Goal: Task Accomplishment & Management: Manage account settings

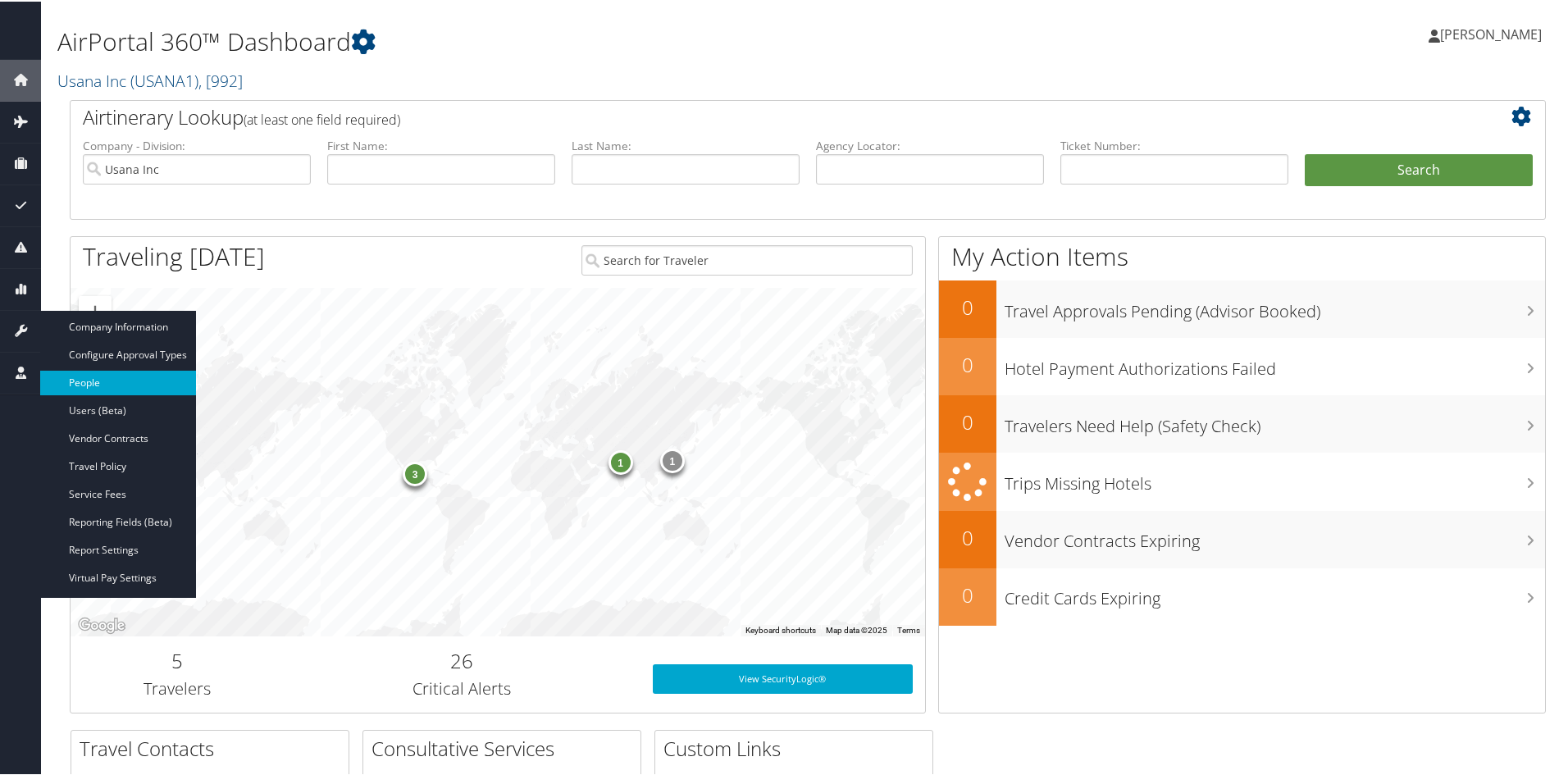
click at [81, 380] on link "People" at bounding box center [118, 381] width 156 height 25
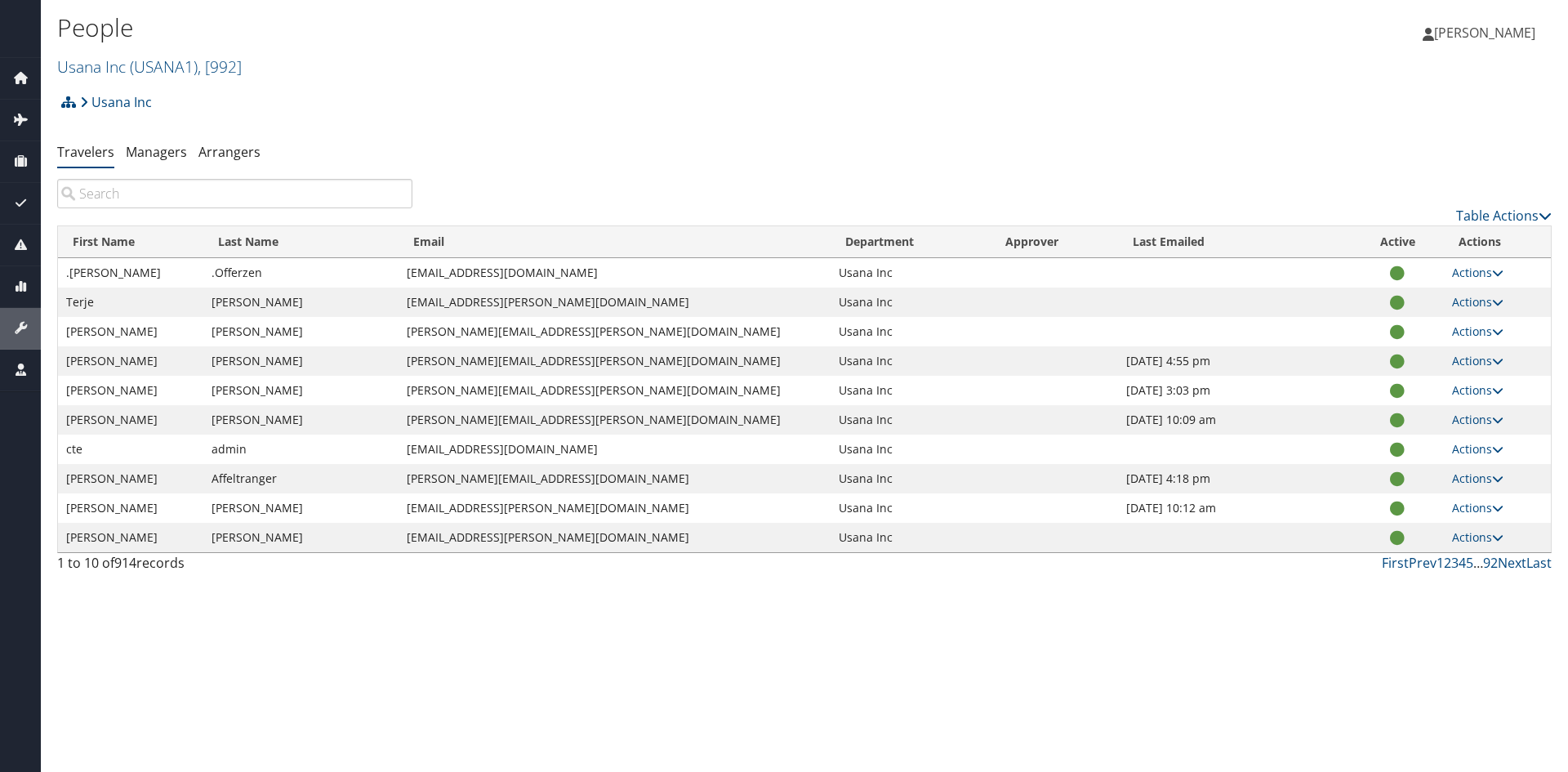
click at [266, 201] on input "search" at bounding box center [235, 193] width 355 height 29
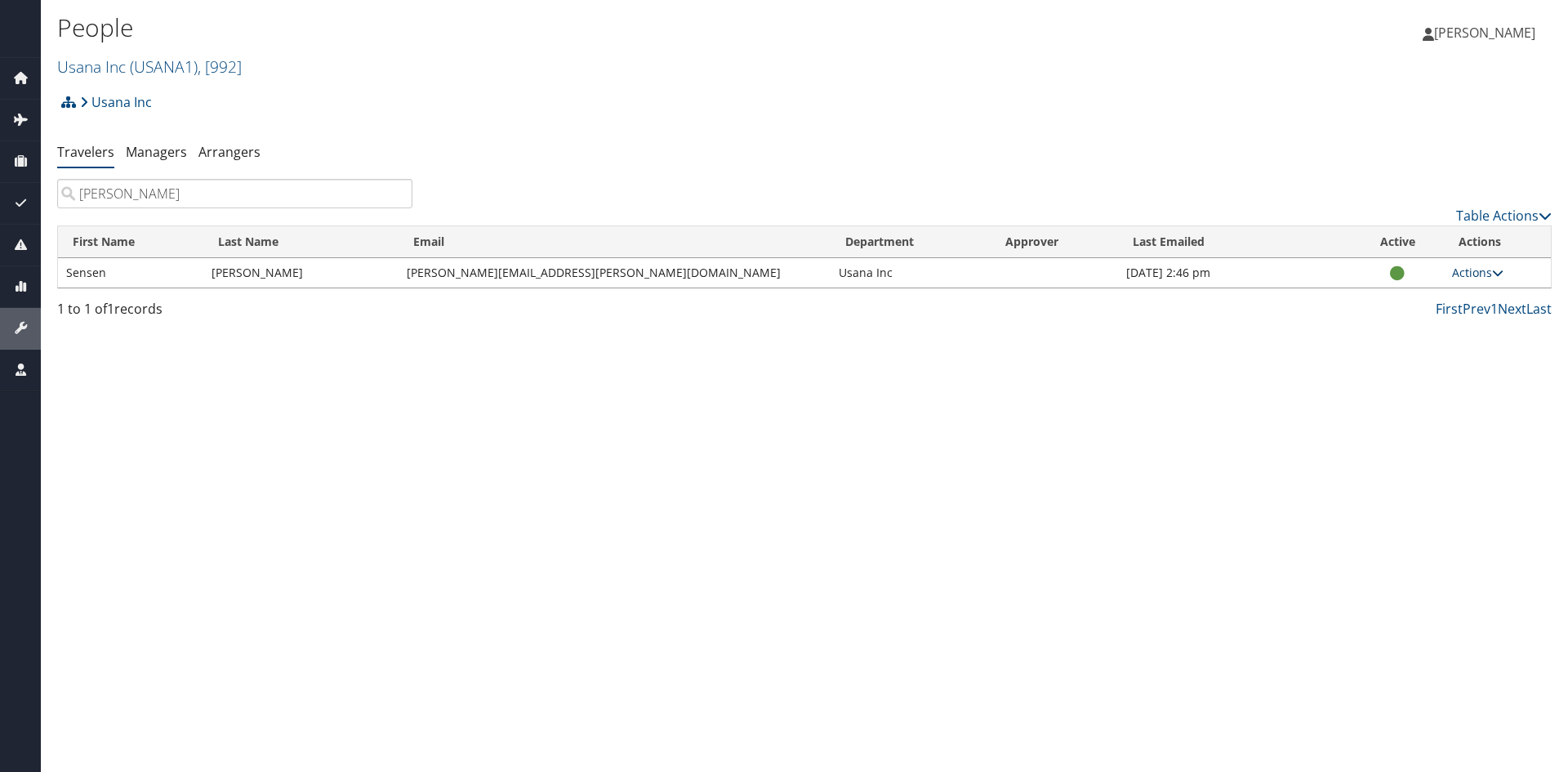
type input "chung"
click at [1465, 276] on link "Actions" at bounding box center [1477, 273] width 52 height 16
click at [1408, 320] on link "View Profile" at bounding box center [1418, 324] width 150 height 28
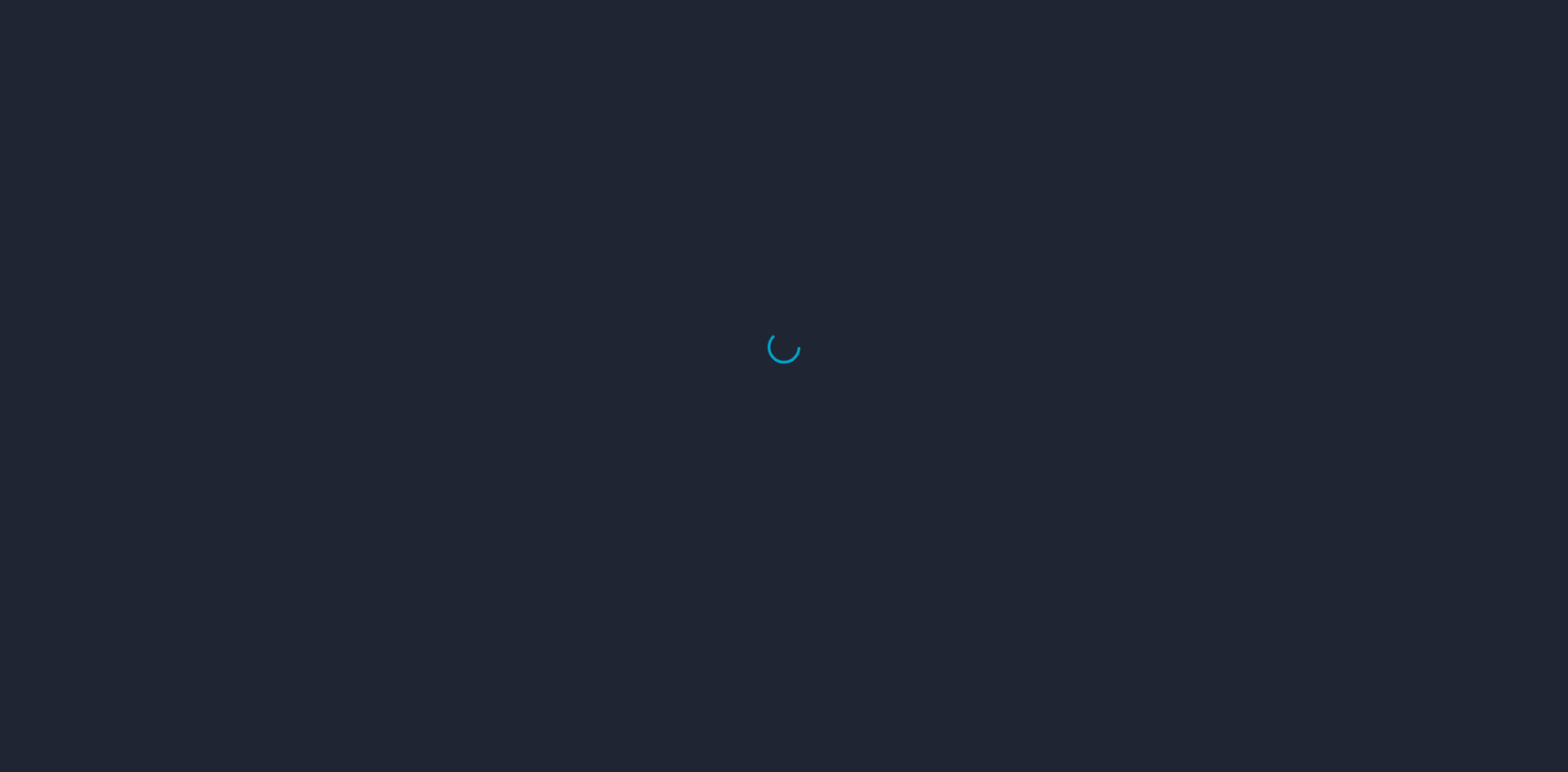
select select "US"
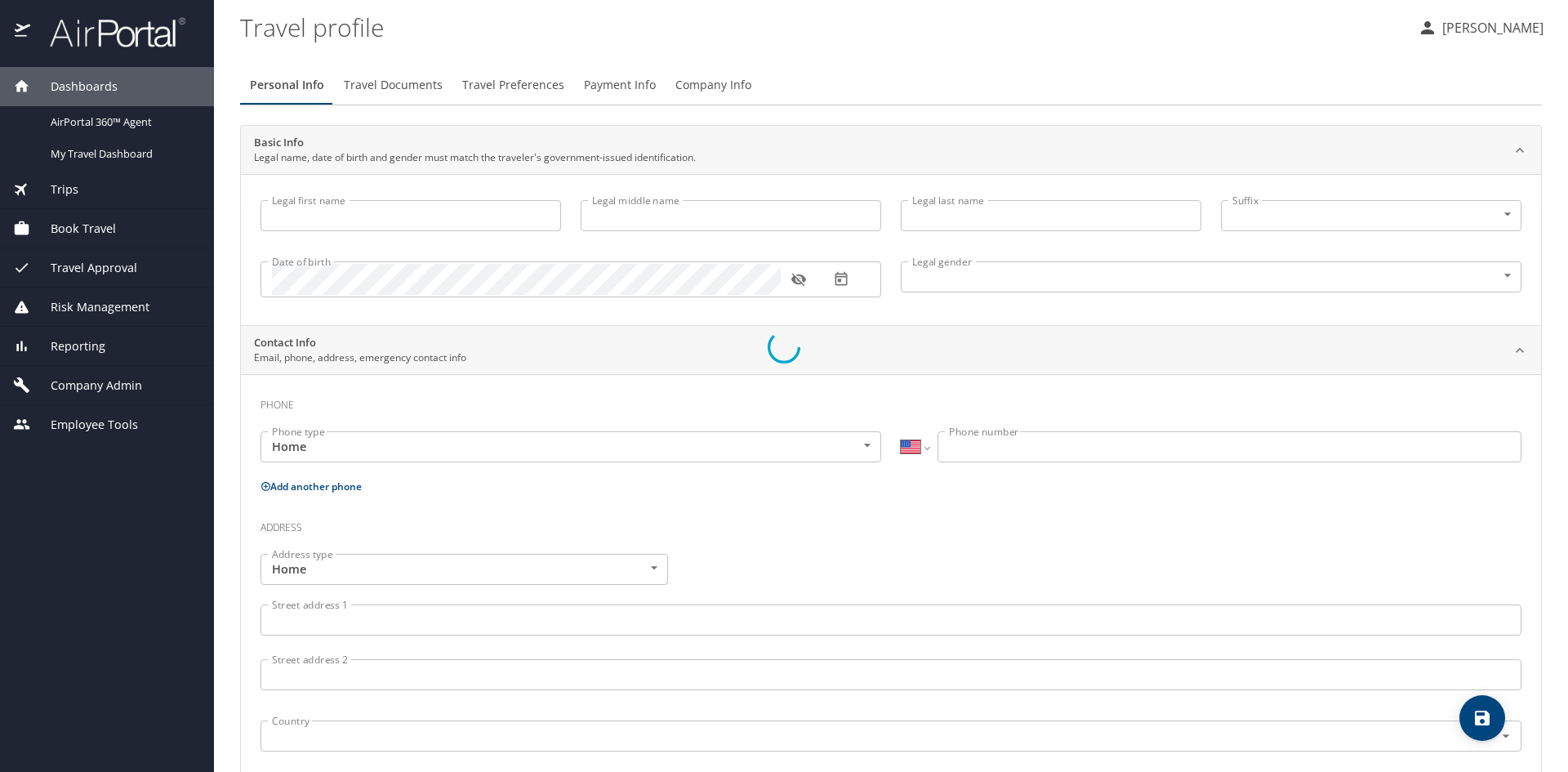
type input "Sensen"
type input "Chung"
type input "Female"
type input "Edwin"
type input "Wall"
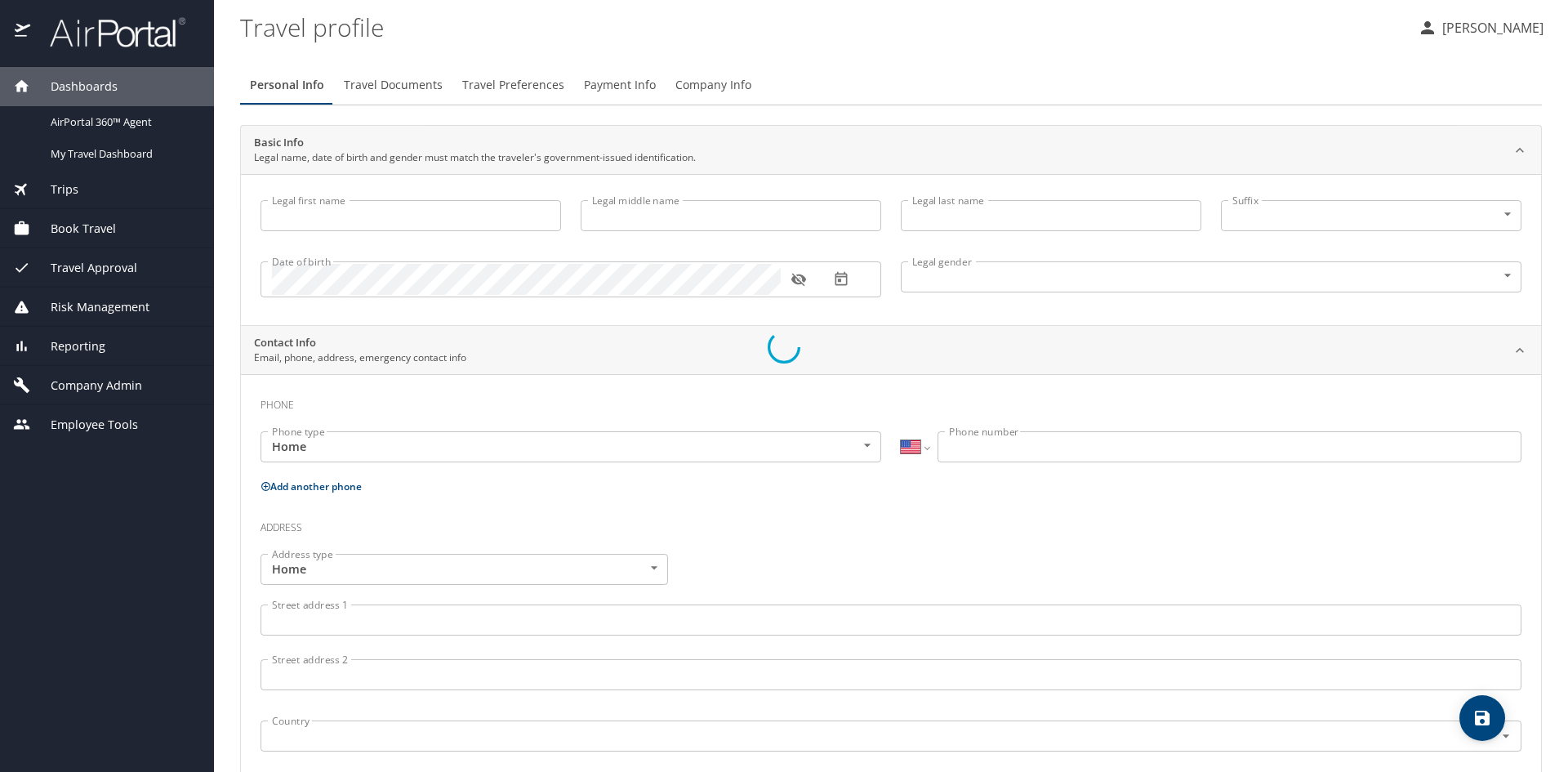
select select "HR"
type input "801540"
select select "US"
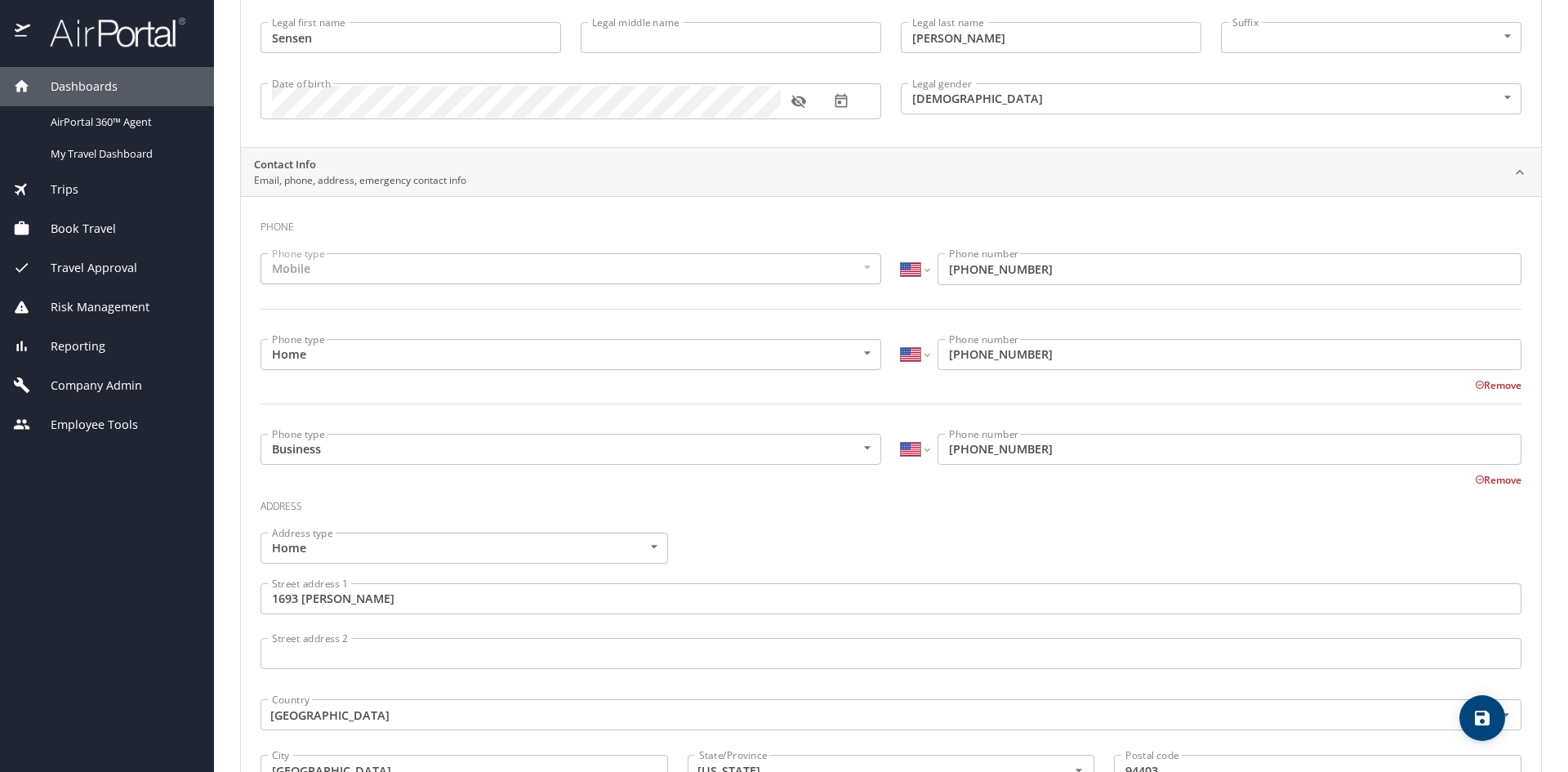
scroll to position [13, 0]
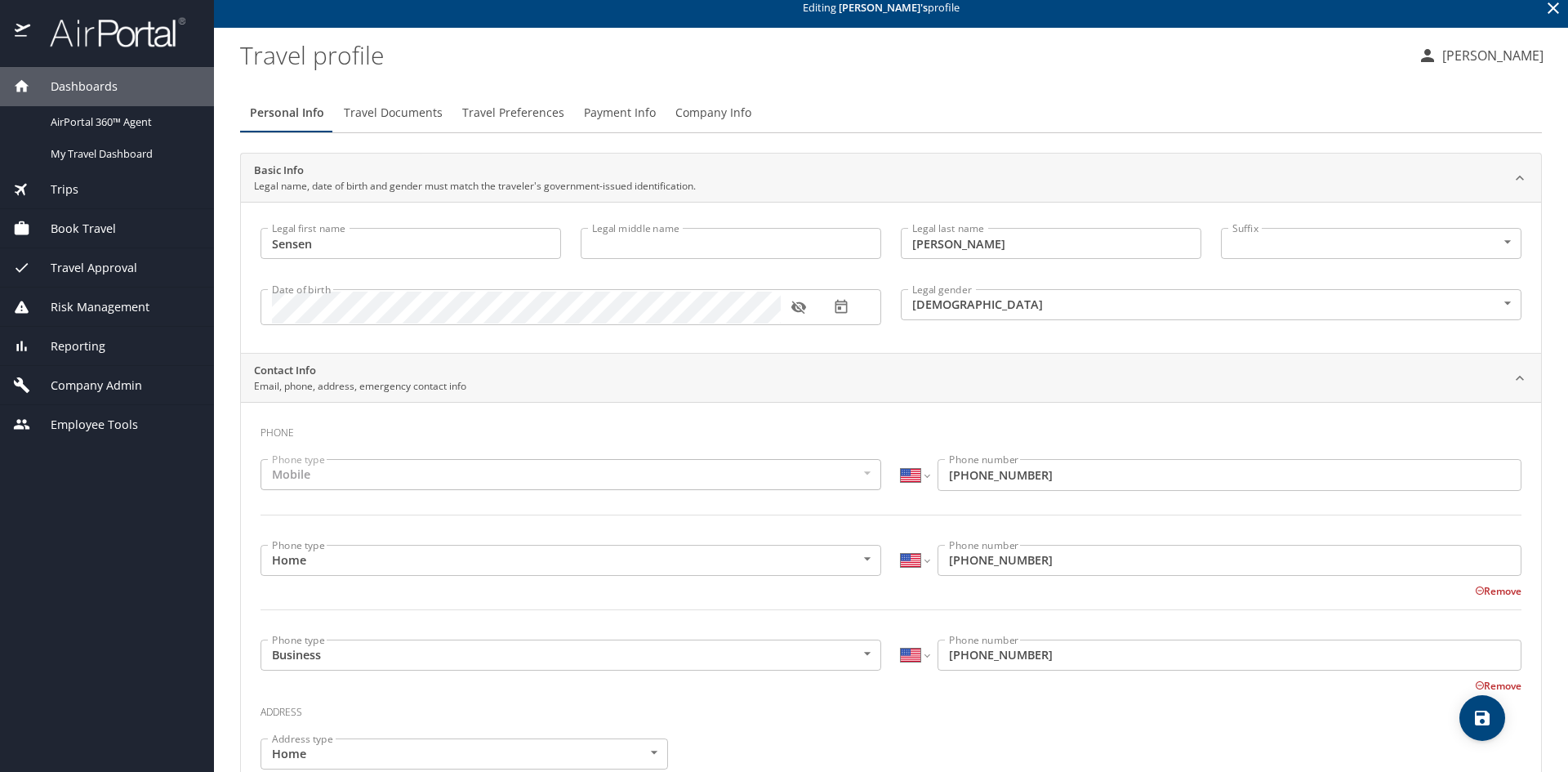
click at [1548, 7] on icon at bounding box center [1553, 8] width 11 height 11
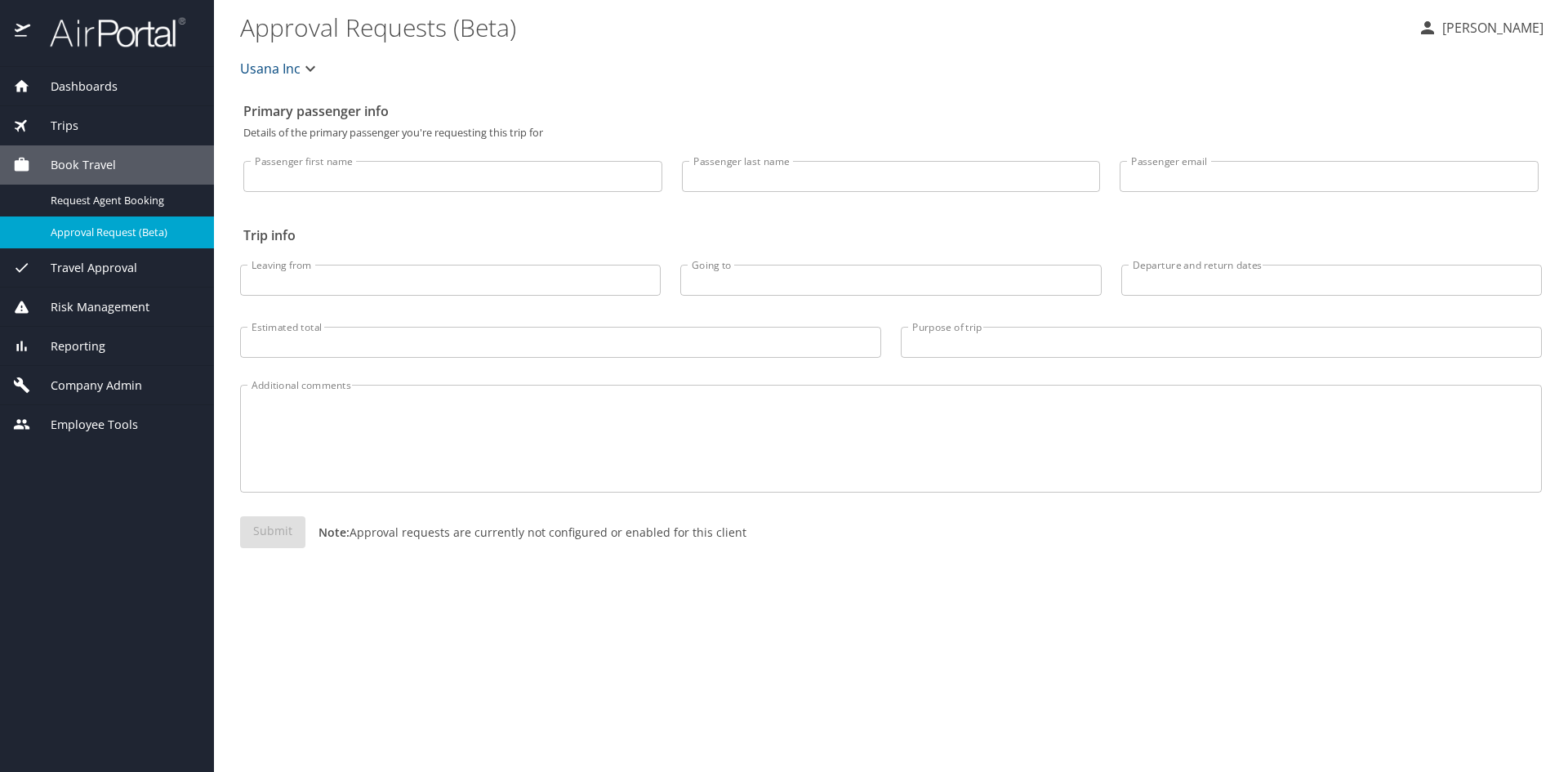
click at [93, 423] on span "Employee Tools" at bounding box center [83, 425] width 108 height 18
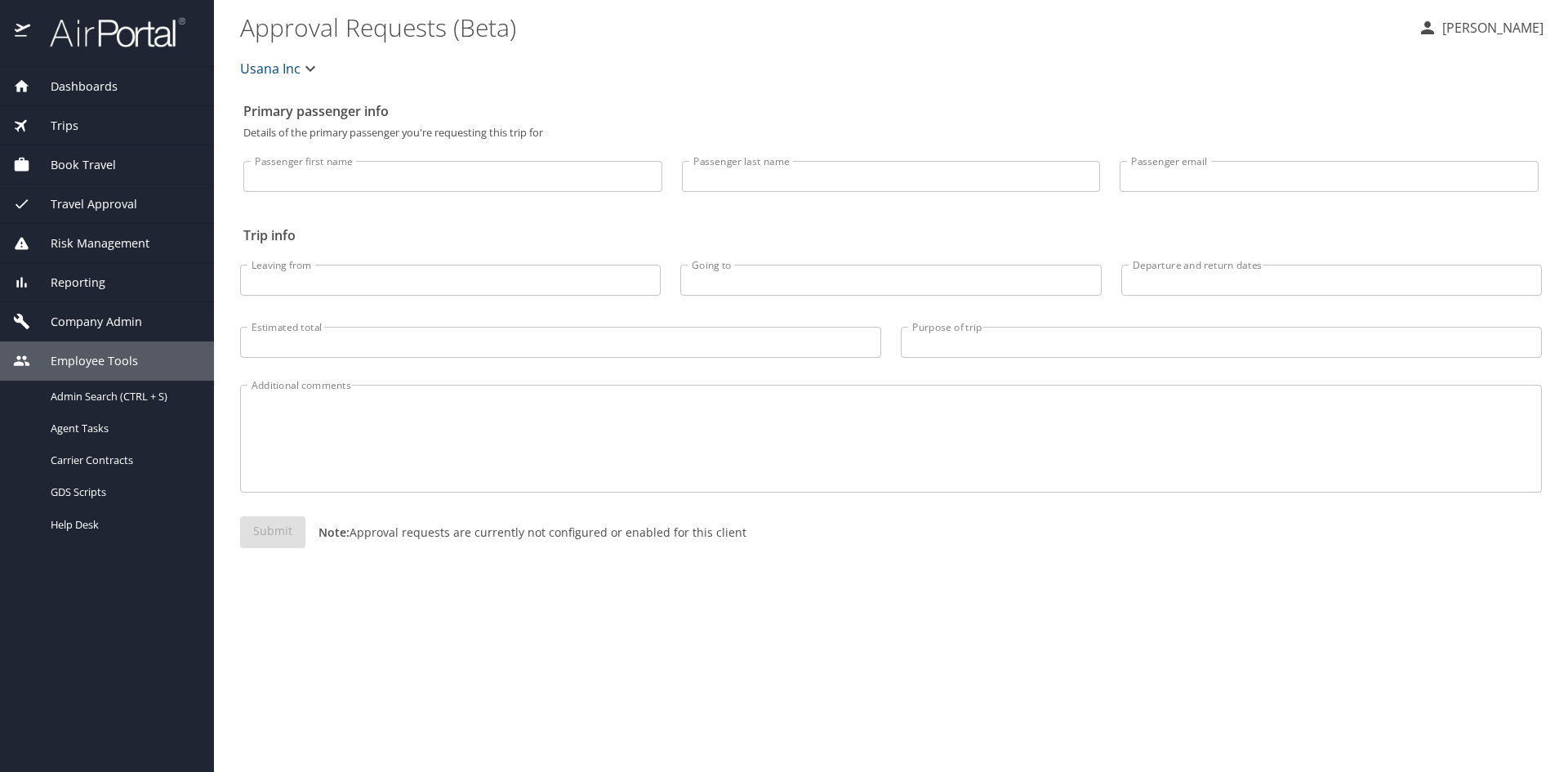
click at [88, 323] on span "Company Admin" at bounding box center [85, 322] width 112 height 18
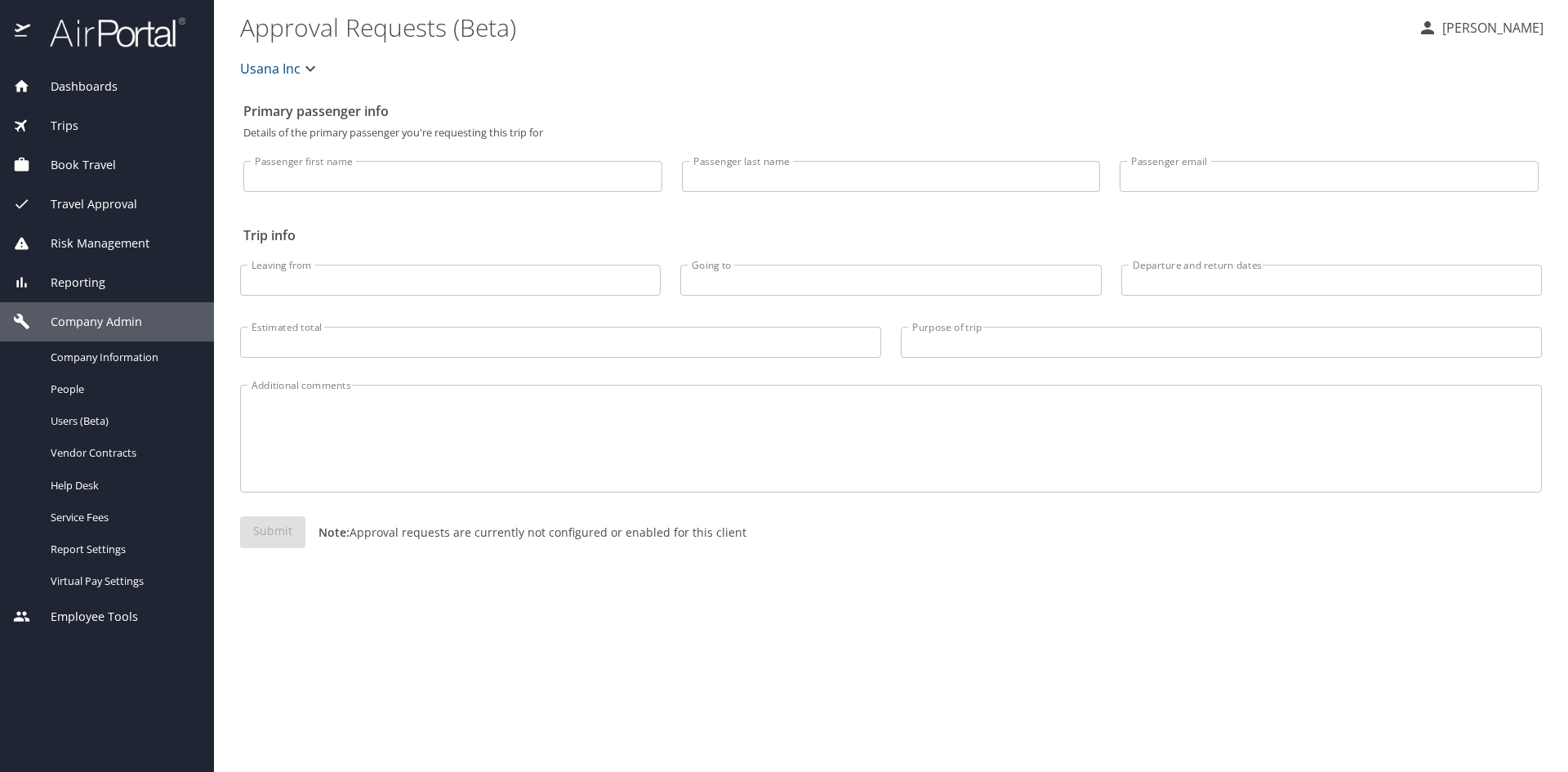
click at [94, 286] on span "Reporting" at bounding box center [67, 282] width 75 height 18
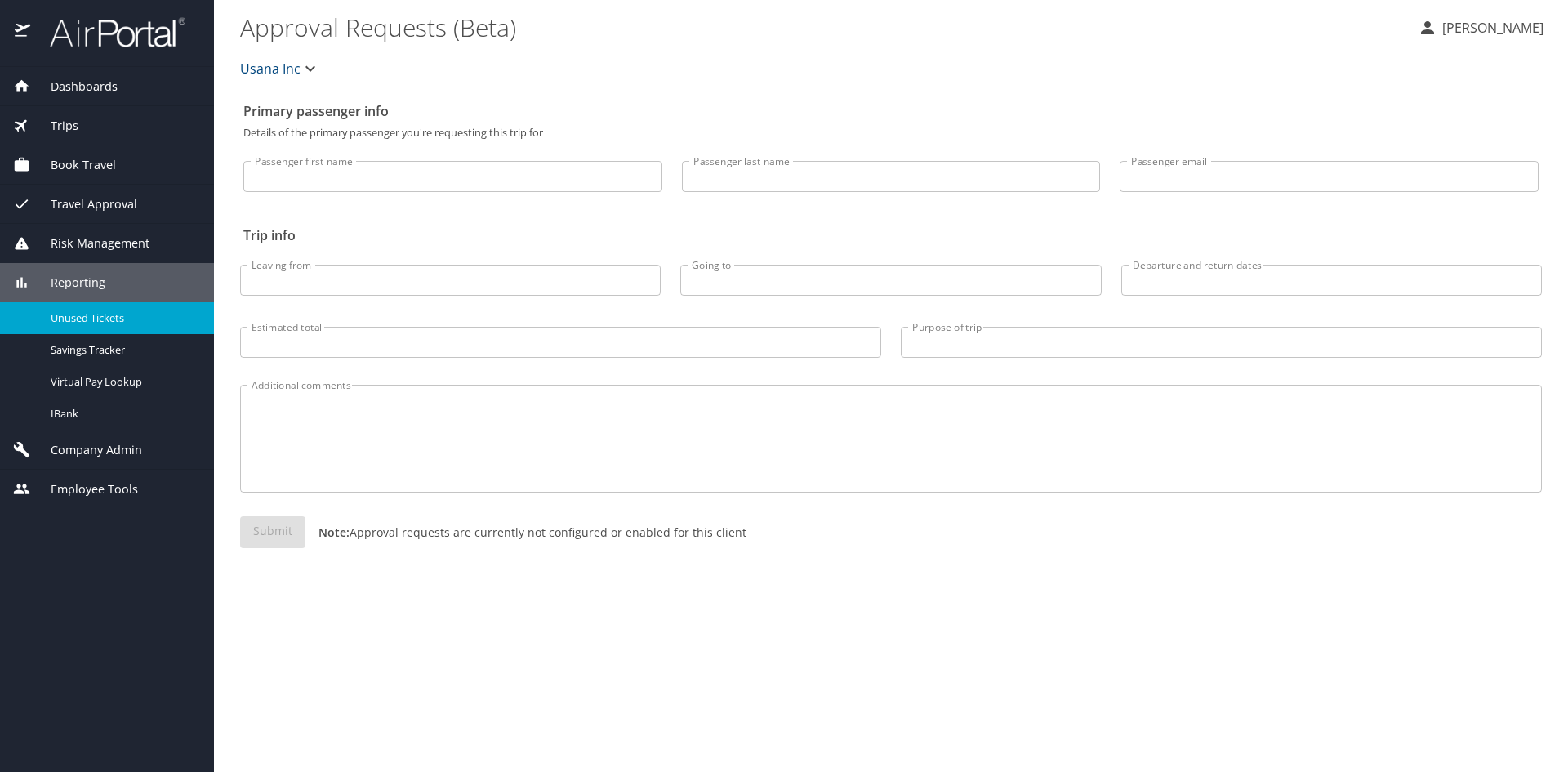
click at [97, 318] on span "Unused Tickets" at bounding box center [123, 318] width 144 height 16
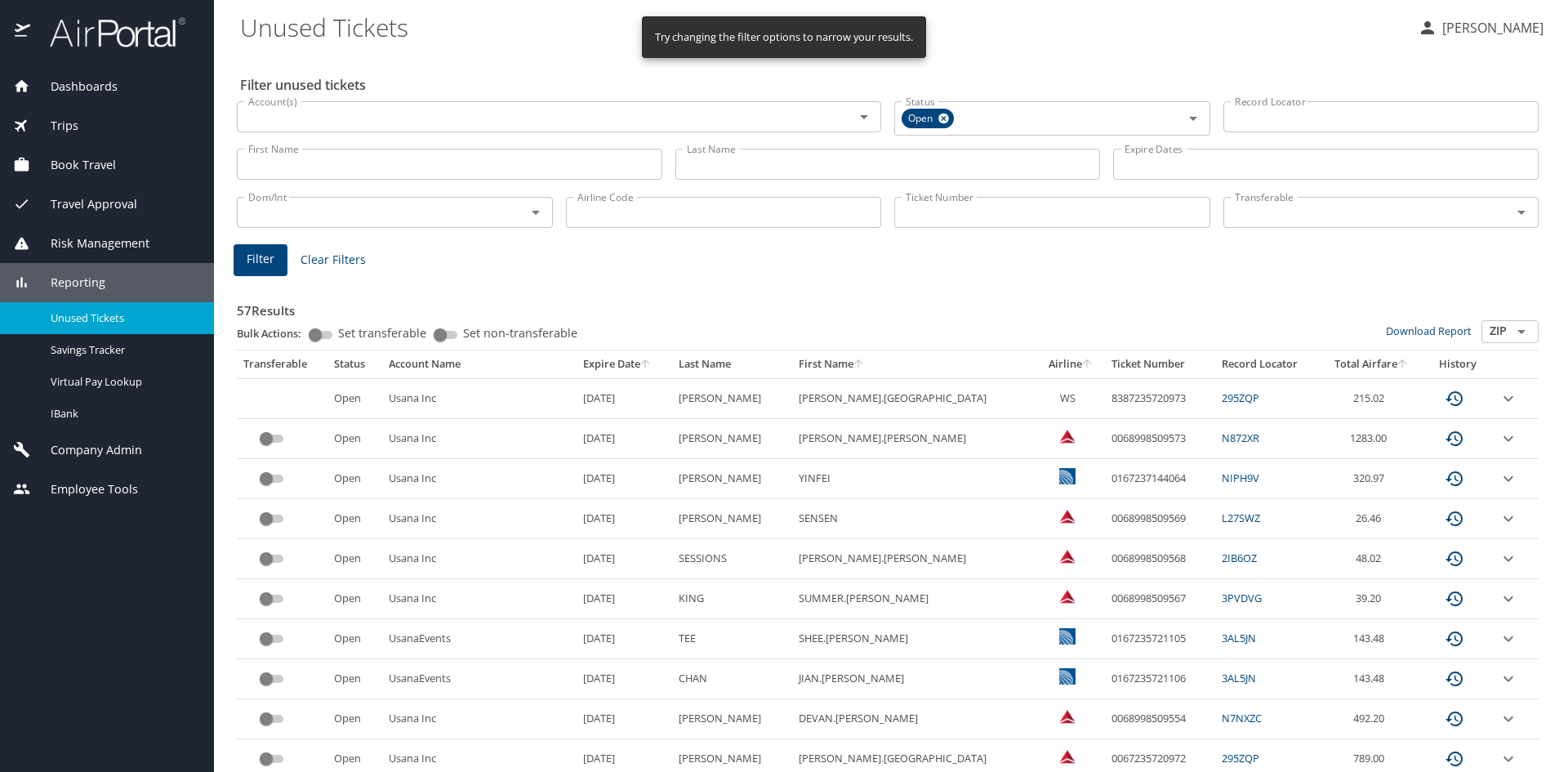
click at [860, 118] on icon "Open" at bounding box center [863, 117] width 8 height 4
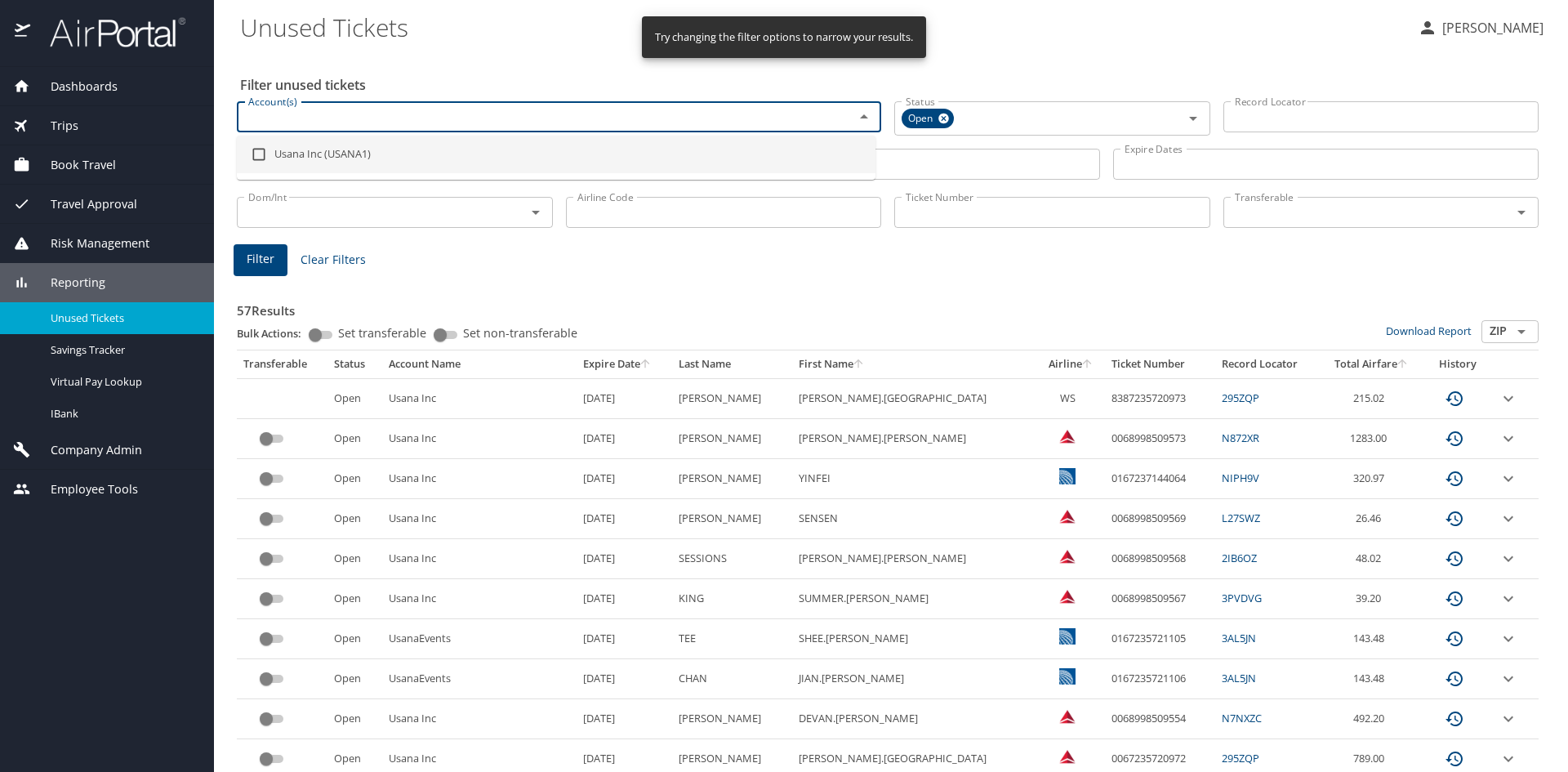
click at [364, 156] on li "Usana Inc (USANA1)" at bounding box center [555, 154] width 639 height 38
checkbox input "true"
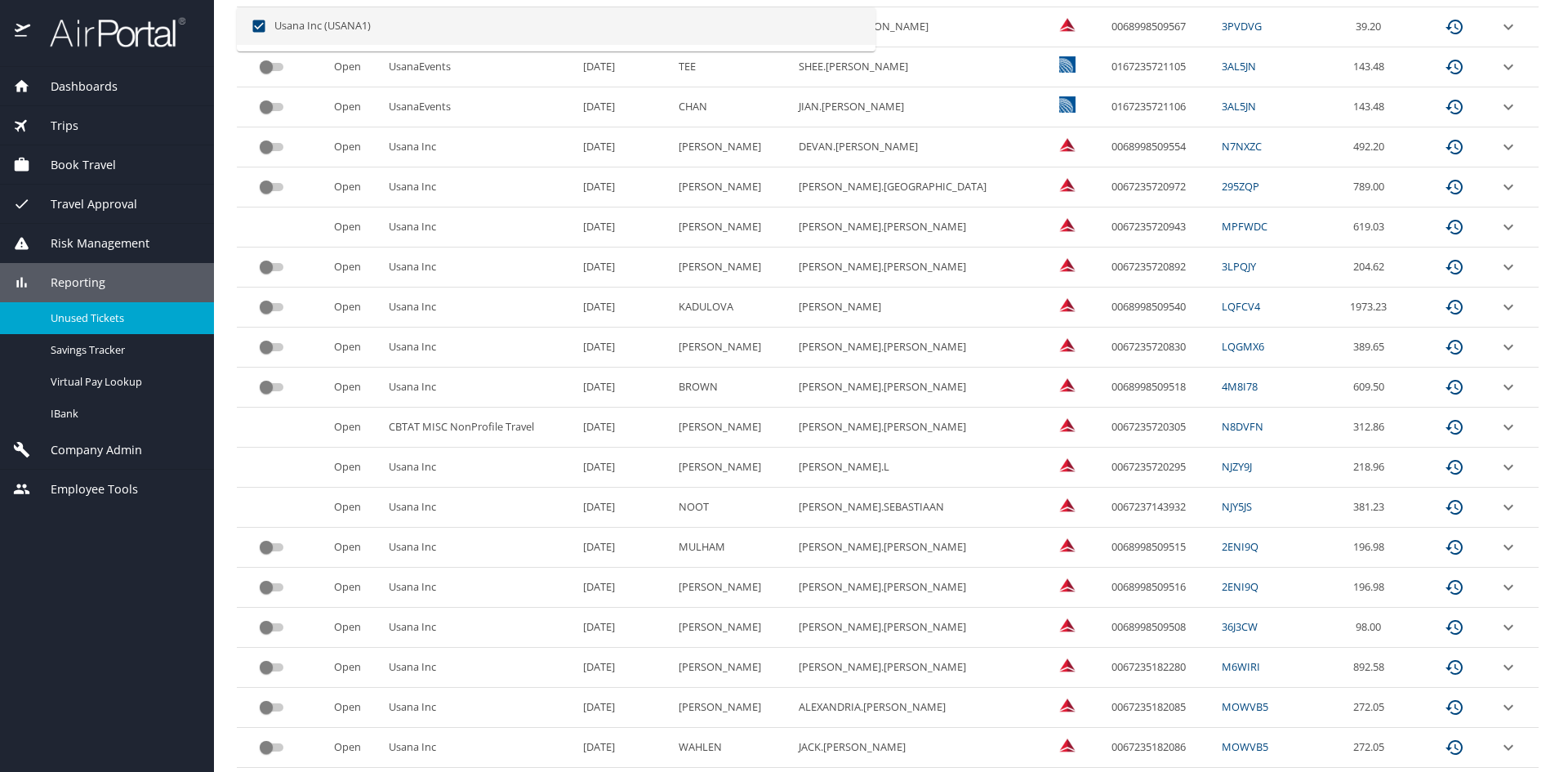
scroll to position [658, 0]
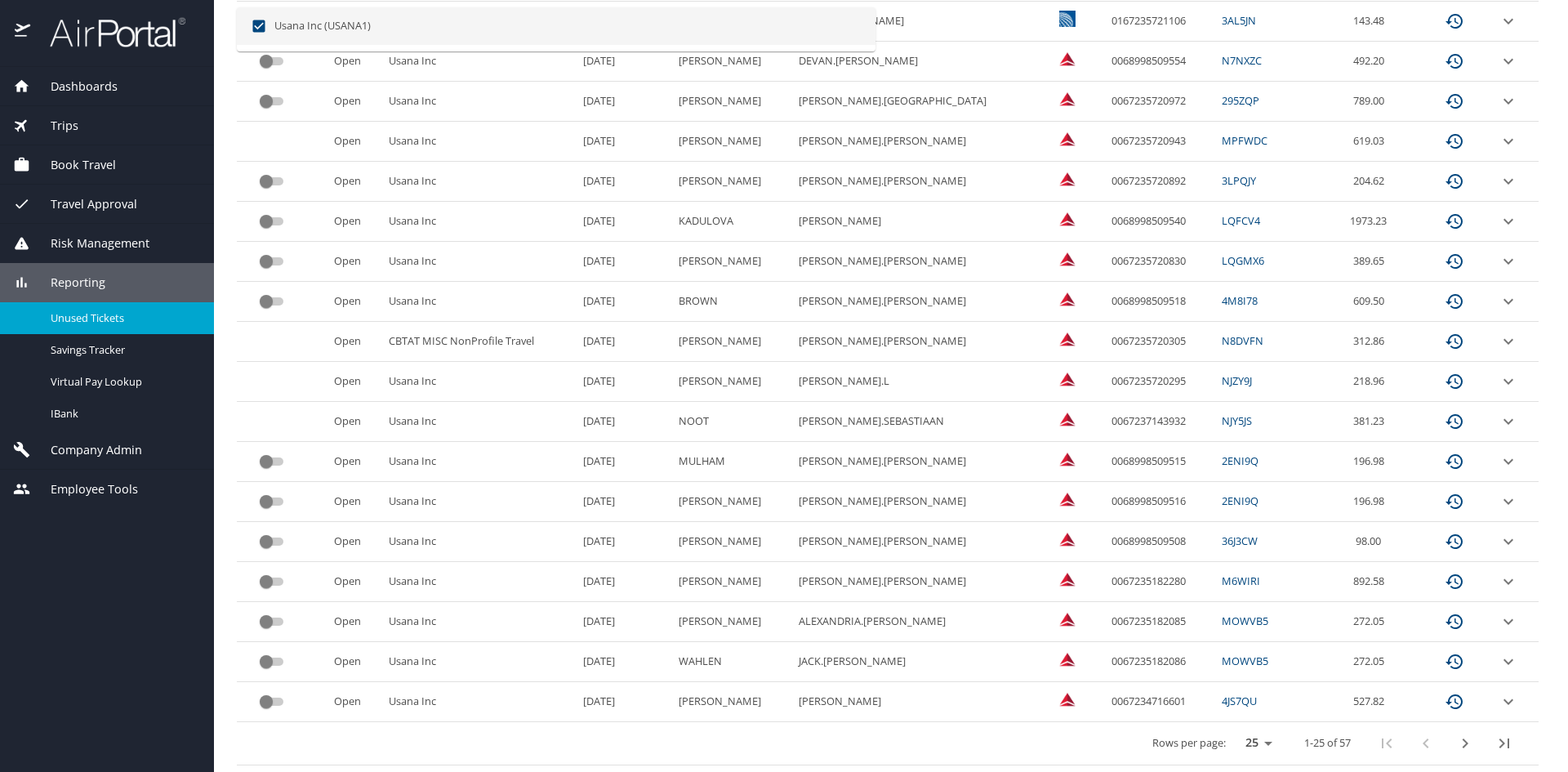
click at [1455, 747] on icon "next page" at bounding box center [1465, 743] width 19 height 19
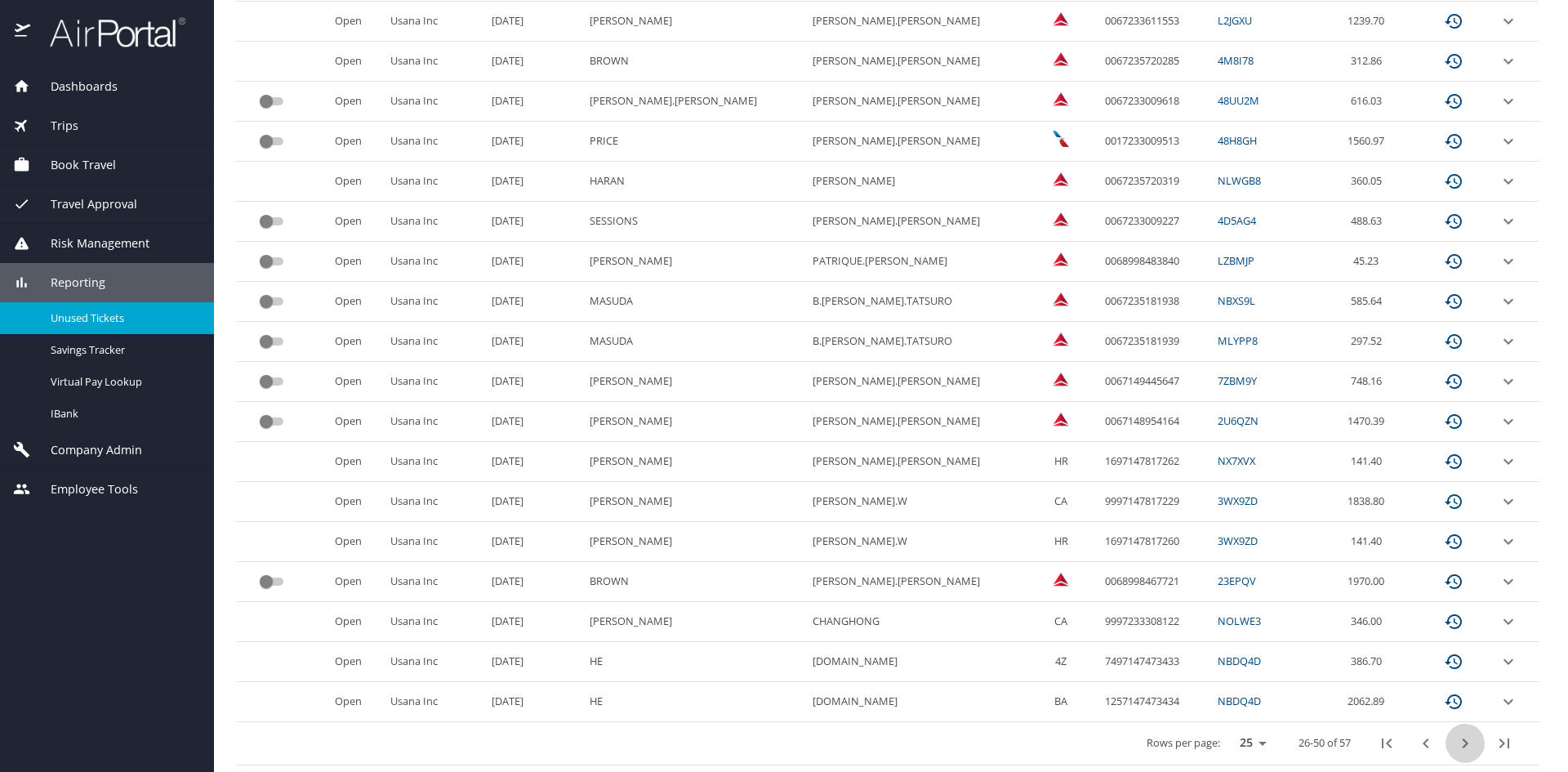
click at [1463, 744] on icon "next page" at bounding box center [1465, 743] width 6 height 10
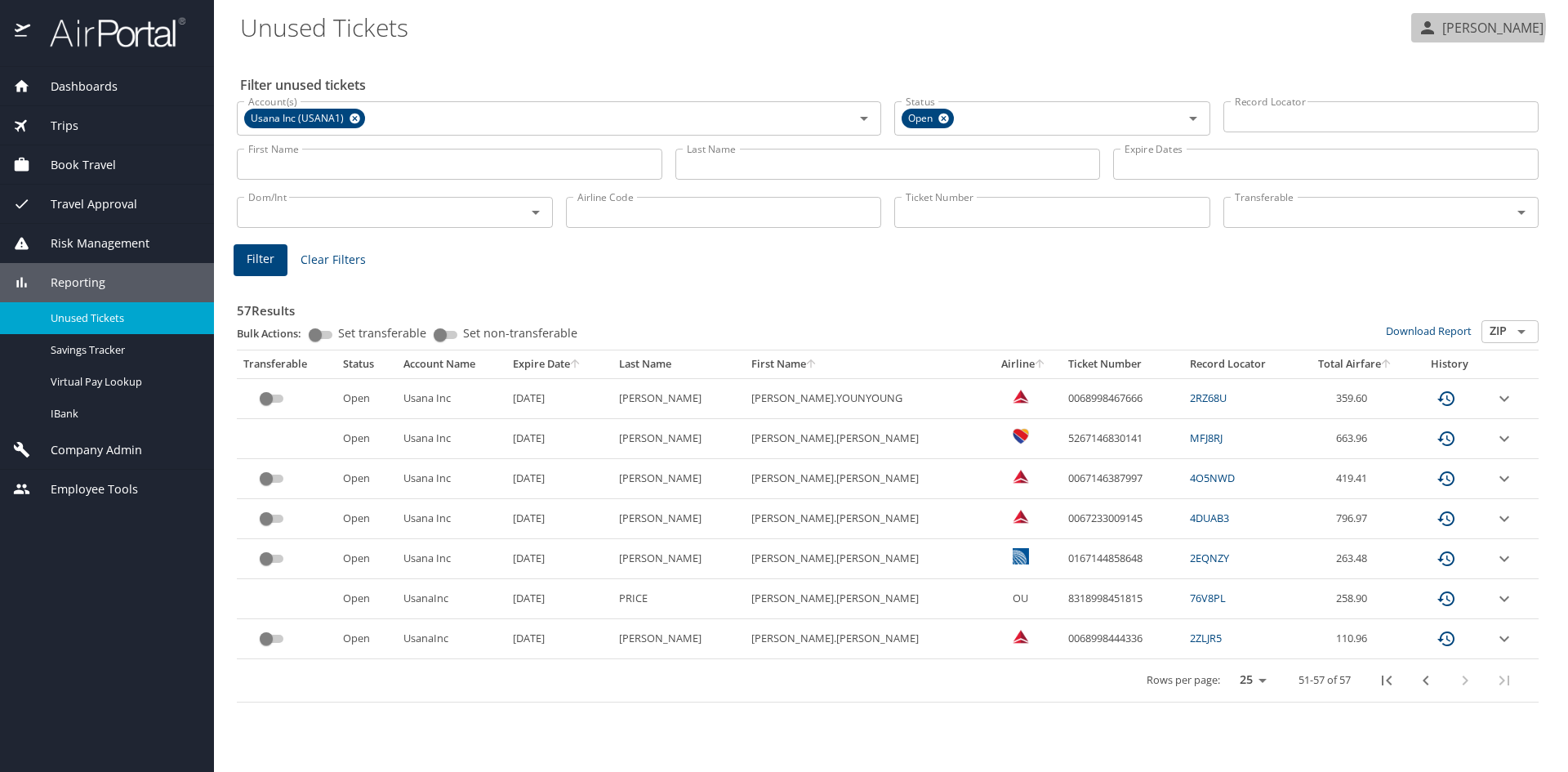
click at [1478, 26] on p "Marc Bradshaw" at bounding box center [1490, 27] width 106 height 19
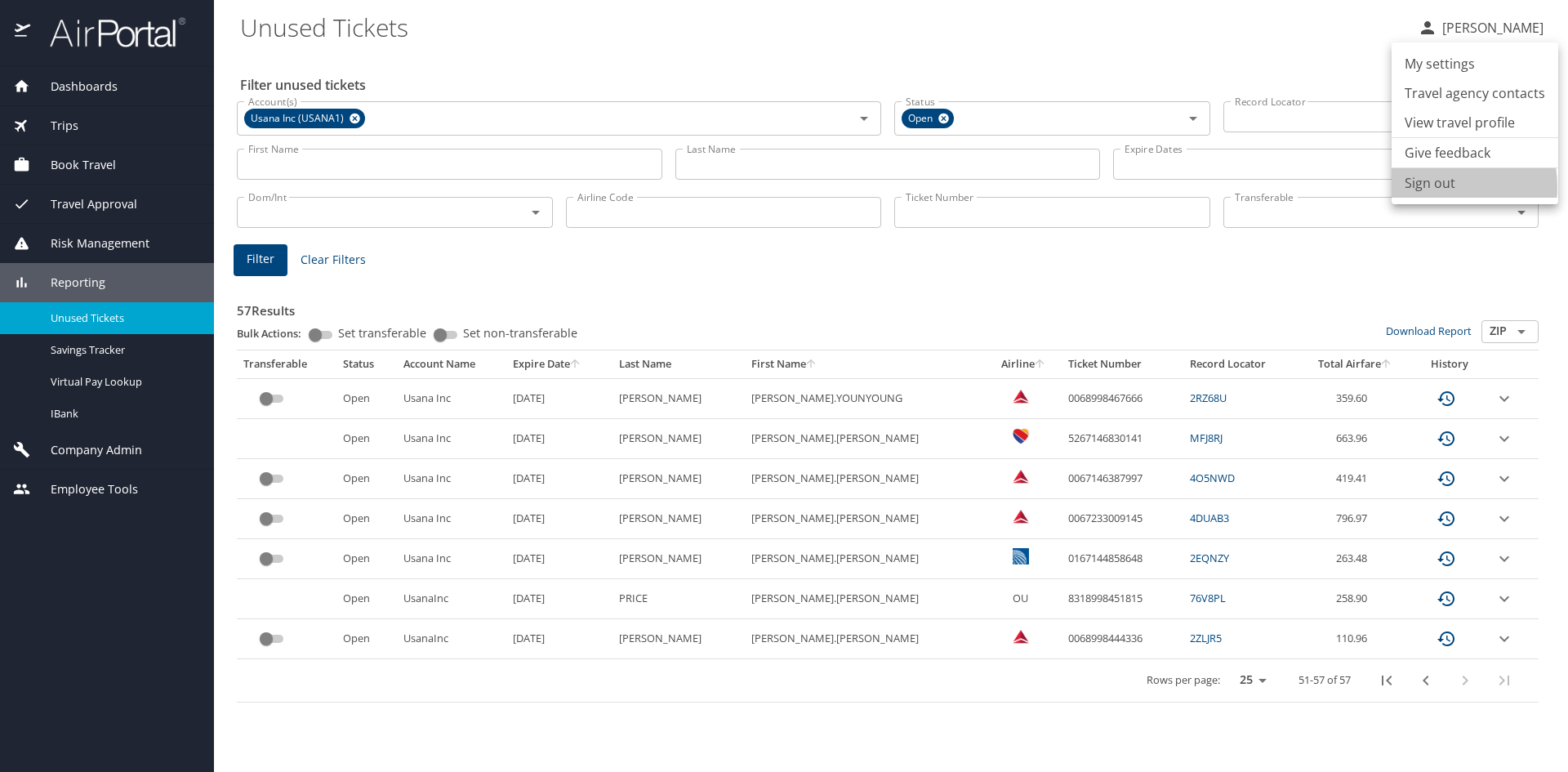
click at [1424, 187] on li "Sign out" at bounding box center [1475, 182] width 167 height 29
